Goal: Transaction & Acquisition: Purchase product/service

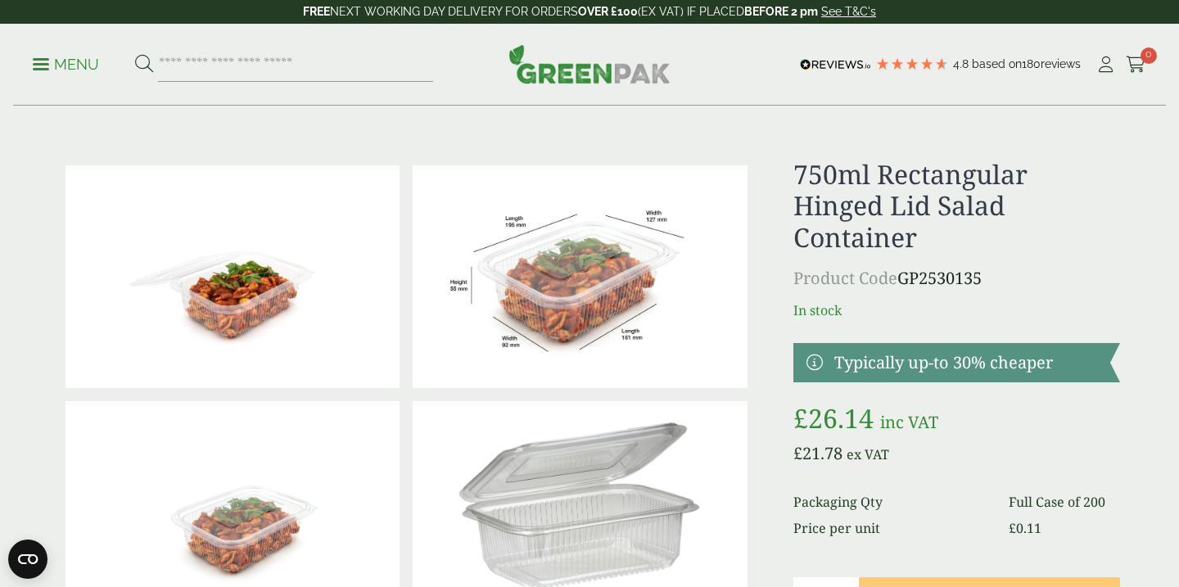
click at [143, 57] on icon at bounding box center [144, 64] width 18 height 18
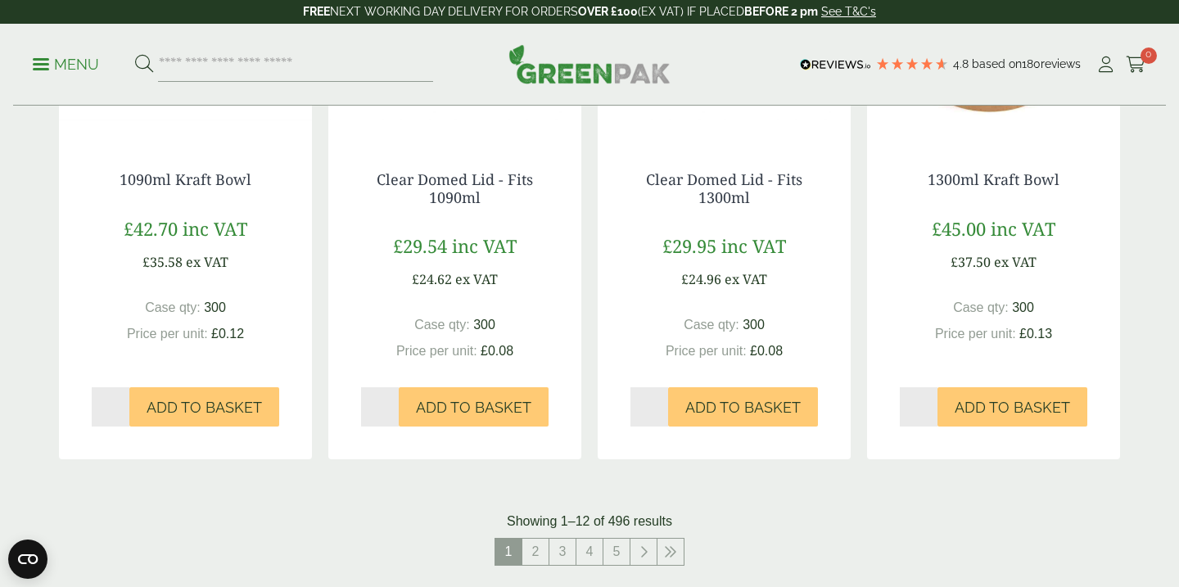
scroll to position [1537, 0]
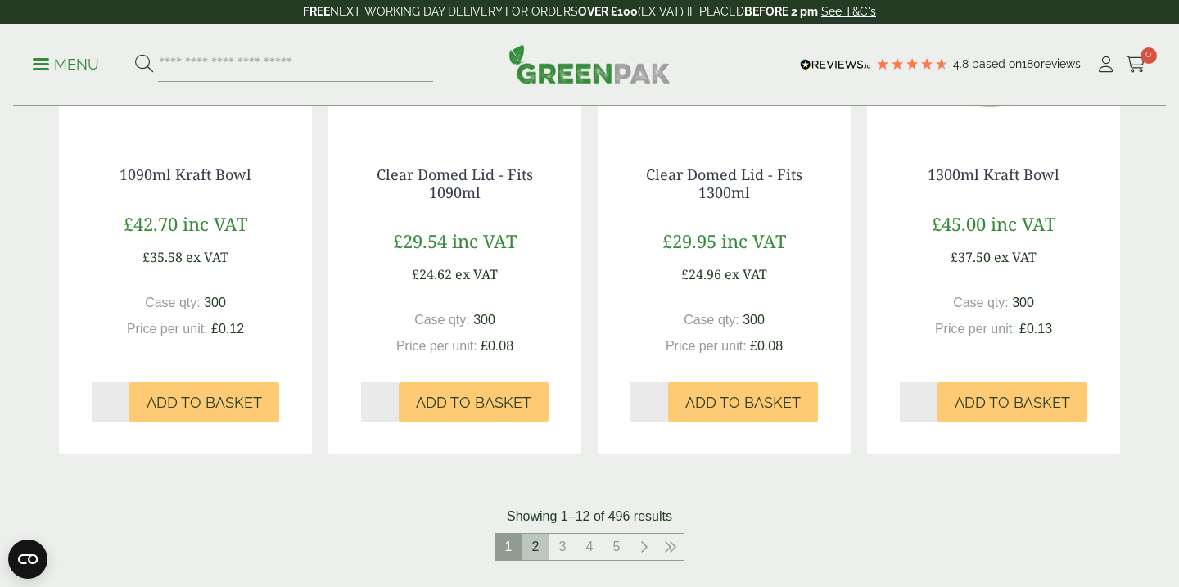
click at [536, 538] on link "2" at bounding box center [536, 547] width 26 height 26
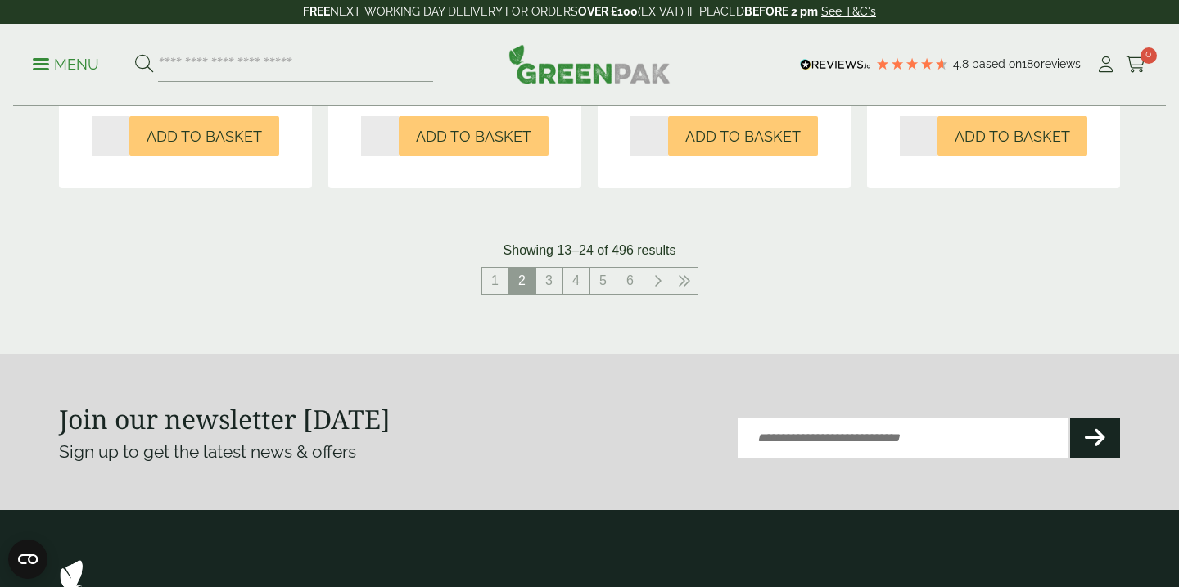
scroll to position [1824, 0]
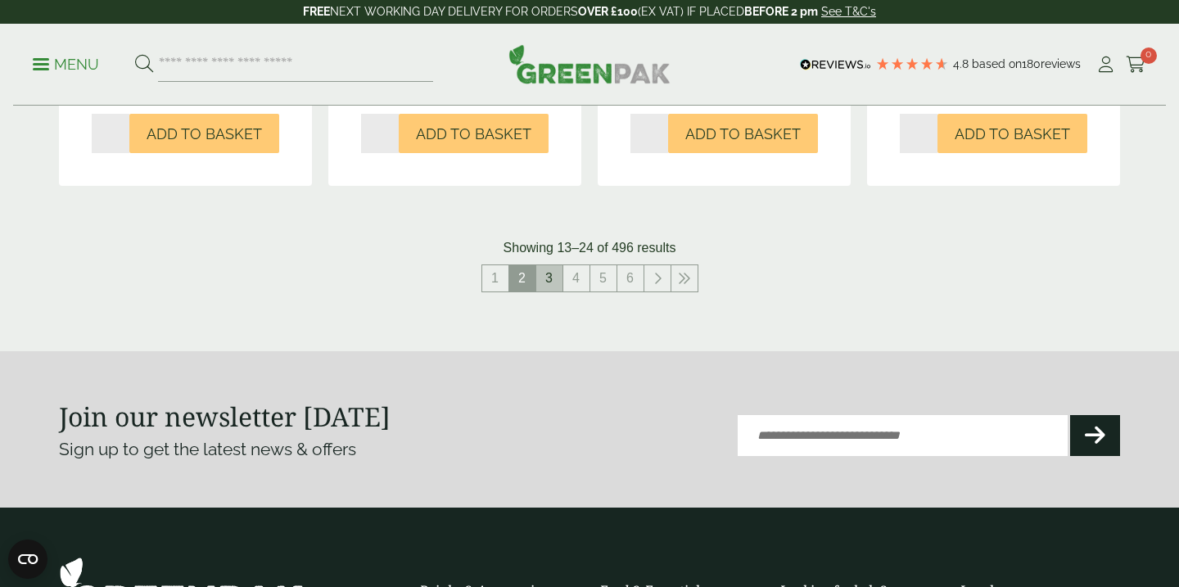
click at [555, 265] on link "3" at bounding box center [549, 278] width 26 height 26
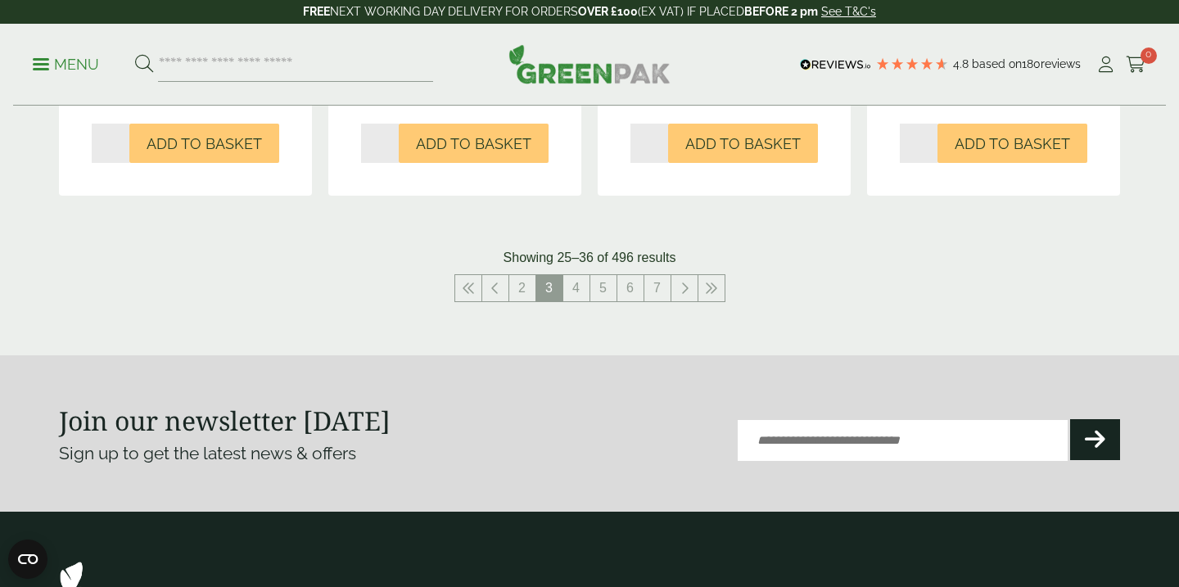
scroll to position [1740, 0]
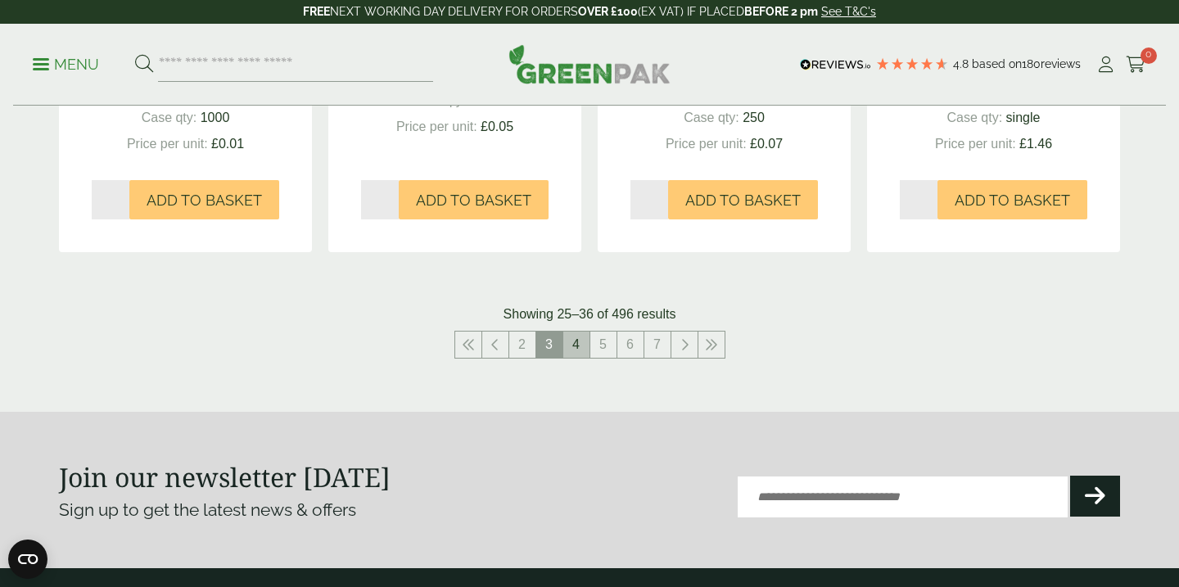
click at [576, 333] on link "4" at bounding box center [576, 345] width 26 height 26
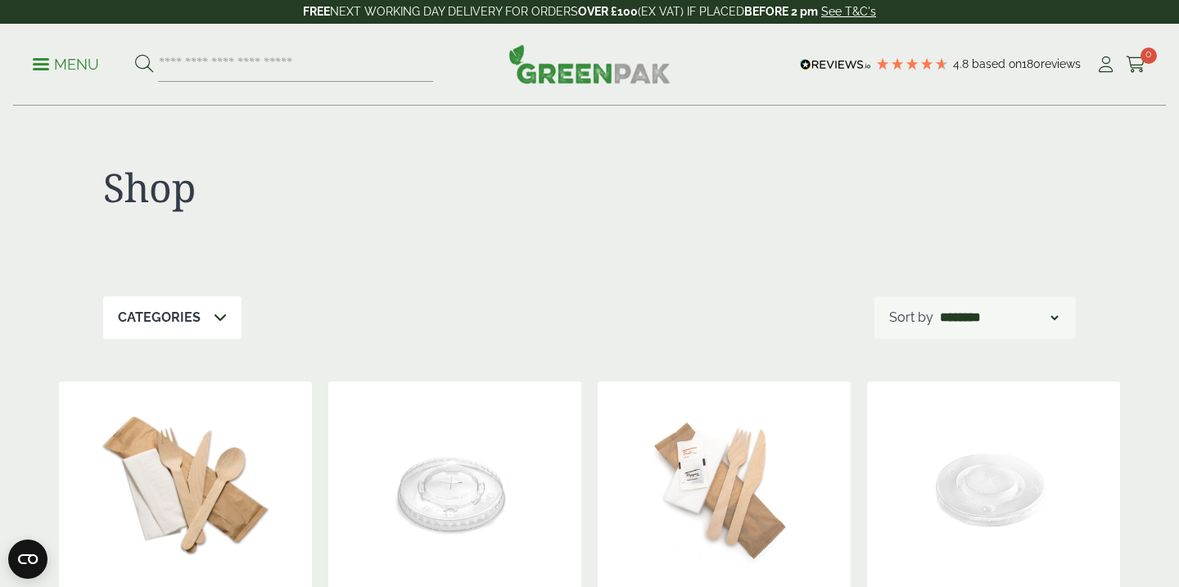
click at [215, 317] on icon at bounding box center [220, 316] width 13 height 13
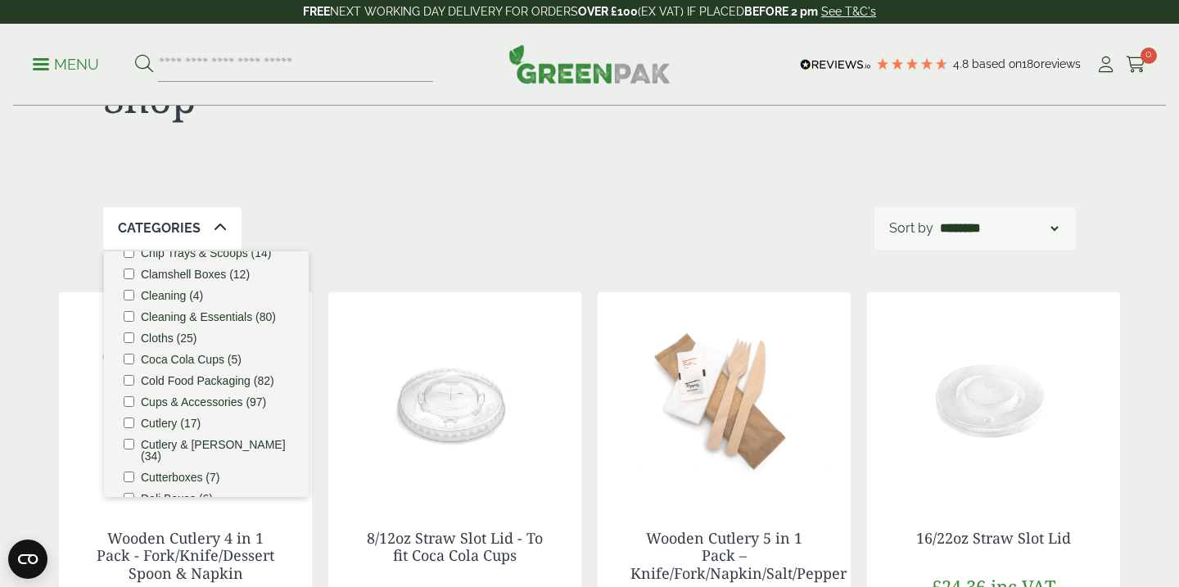
scroll to position [280, 0]
click at [216, 378] on label "Cold Food Packaging (82)" at bounding box center [207, 379] width 133 height 11
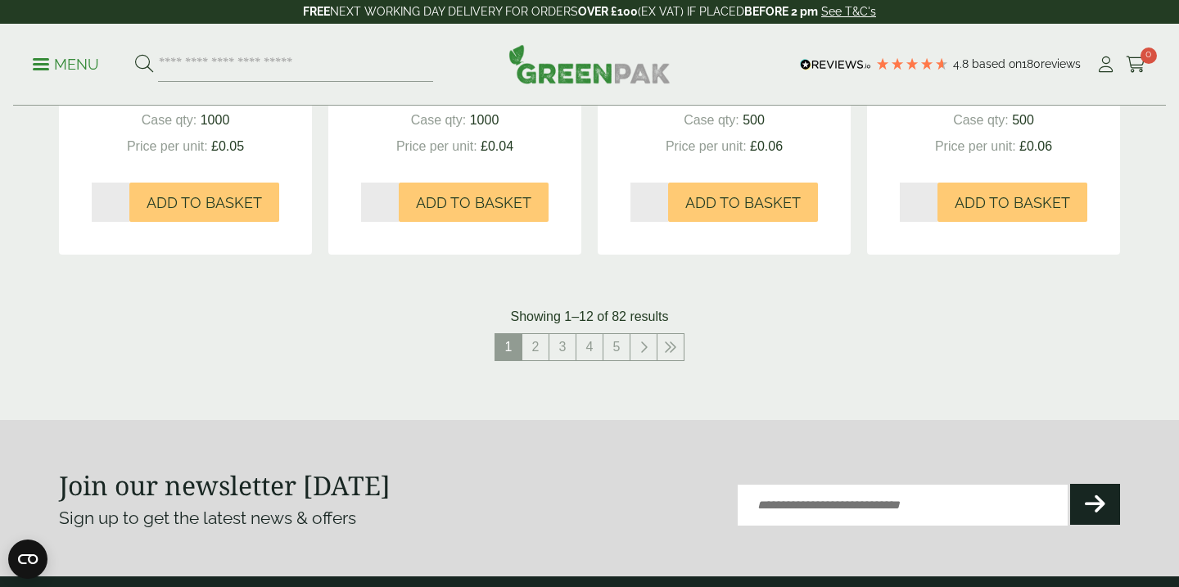
scroll to position [1747, 0]
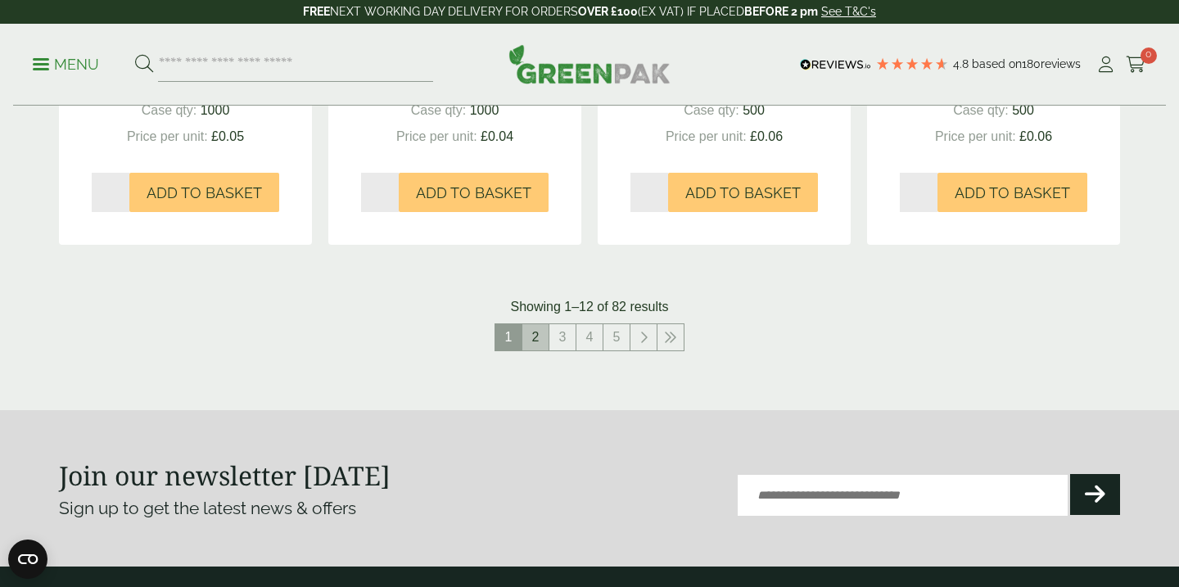
click at [532, 330] on link "2" at bounding box center [536, 337] width 26 height 26
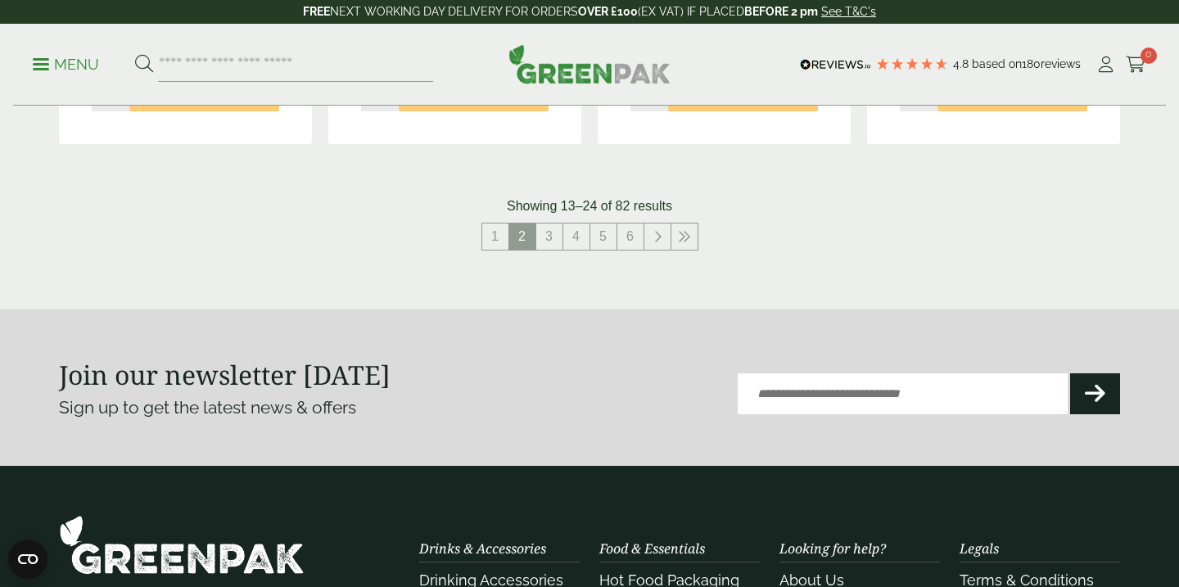
scroll to position [1868, 0]
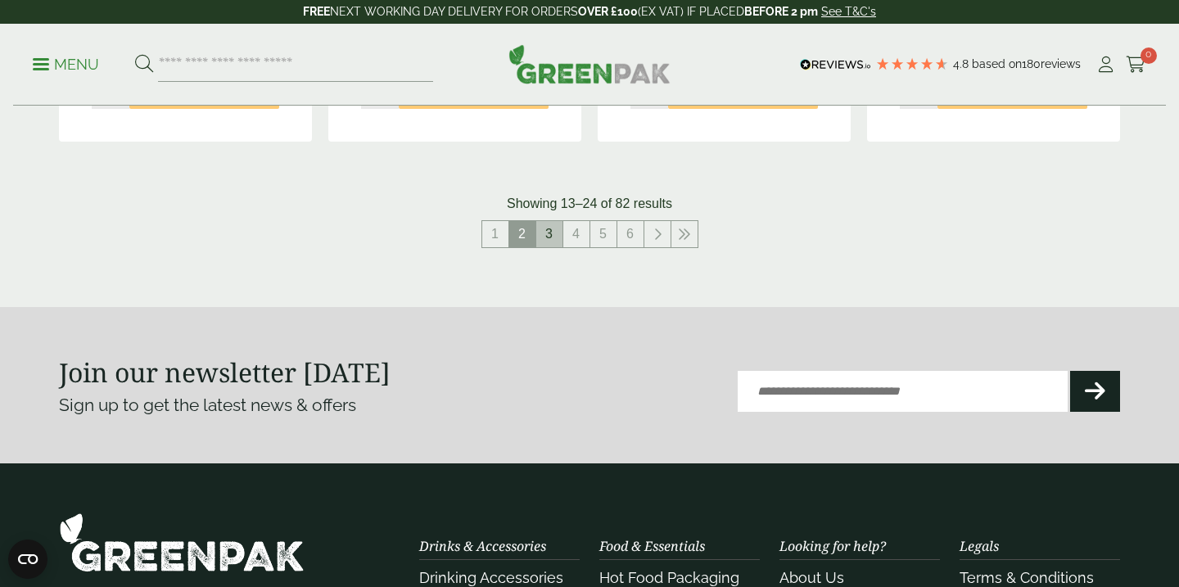
click at [546, 239] on link "3" at bounding box center [549, 234] width 26 height 26
